Goal: Navigation & Orientation: Find specific page/section

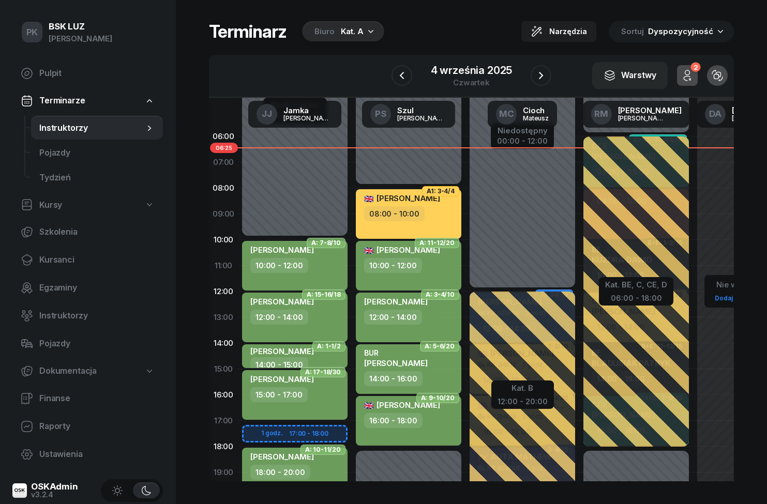
click at [537, 74] on icon "button" at bounding box center [541, 75] width 12 height 12
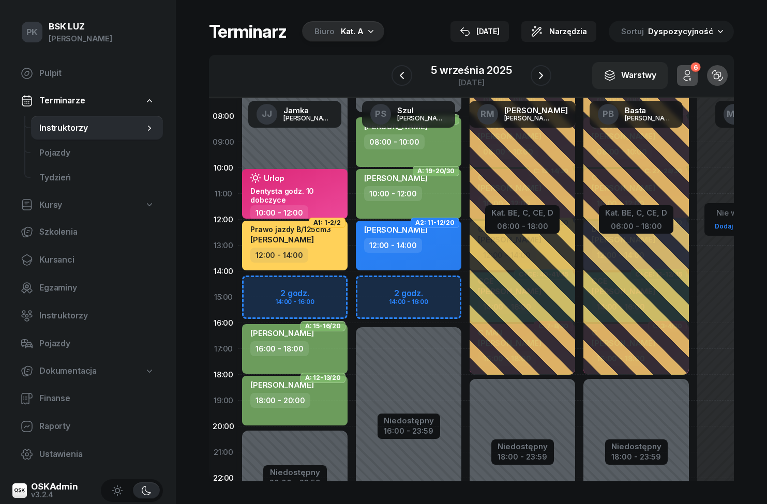
scroll to position [72, 0]
click at [403, 77] on icon "button" at bounding box center [402, 75] width 12 height 12
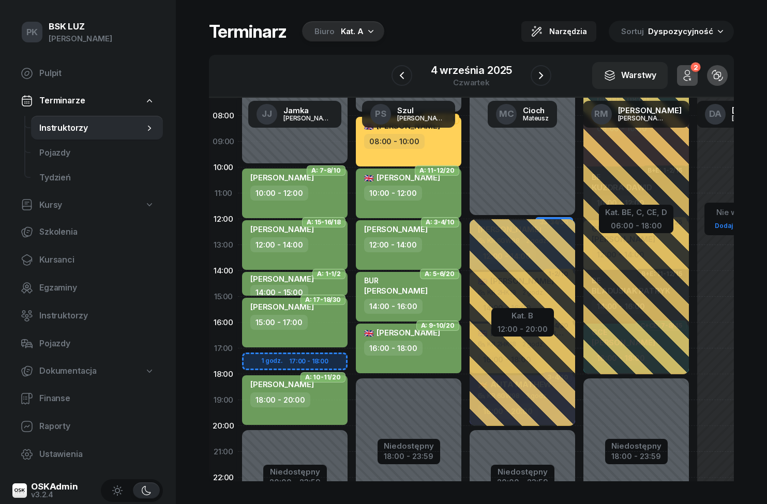
click at [405, 69] on icon "button" at bounding box center [402, 75] width 12 height 12
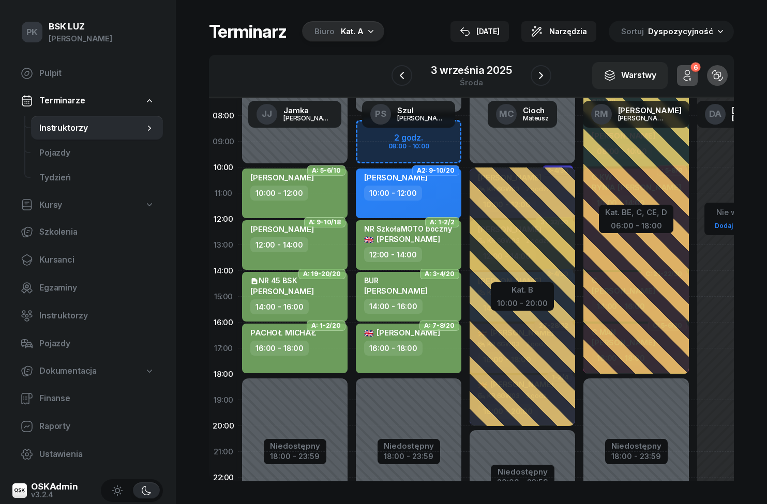
click at [541, 77] on icon "button" at bounding box center [541, 75] width 12 height 12
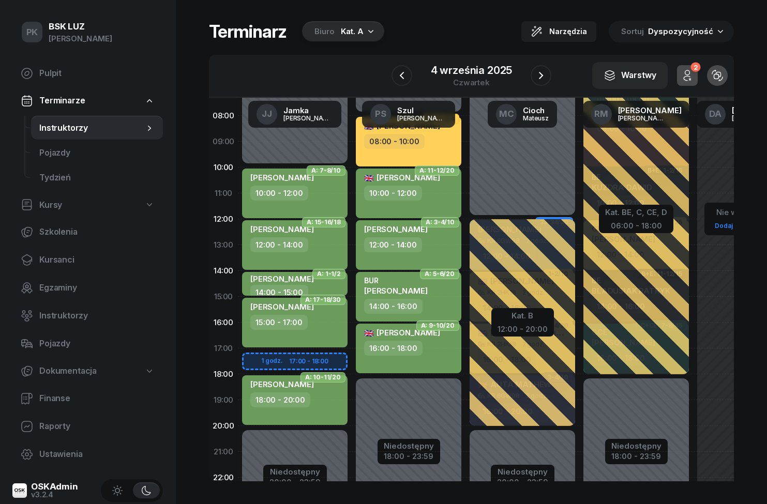
click at [547, 77] on icon "button" at bounding box center [541, 75] width 12 height 12
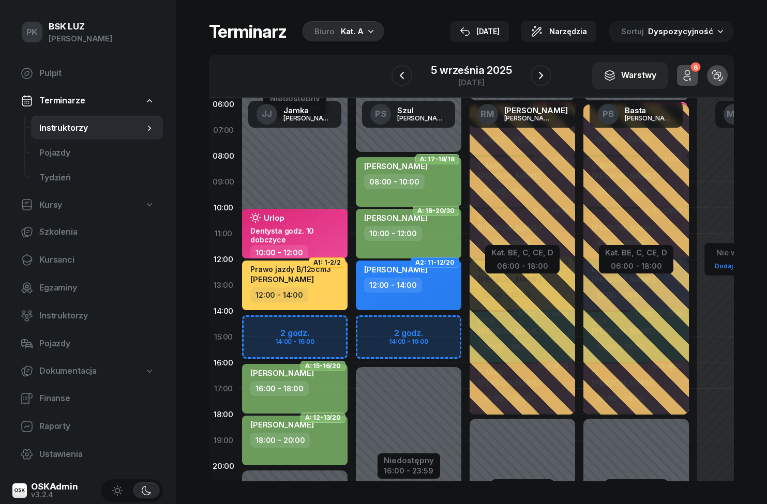
scroll to position [24, 0]
